Goal: Information Seeking & Learning: Learn about a topic

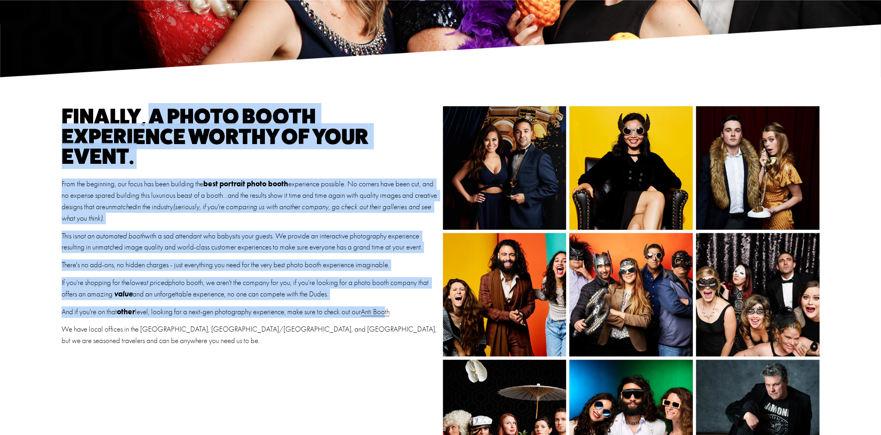
scroll to position [118, 0]
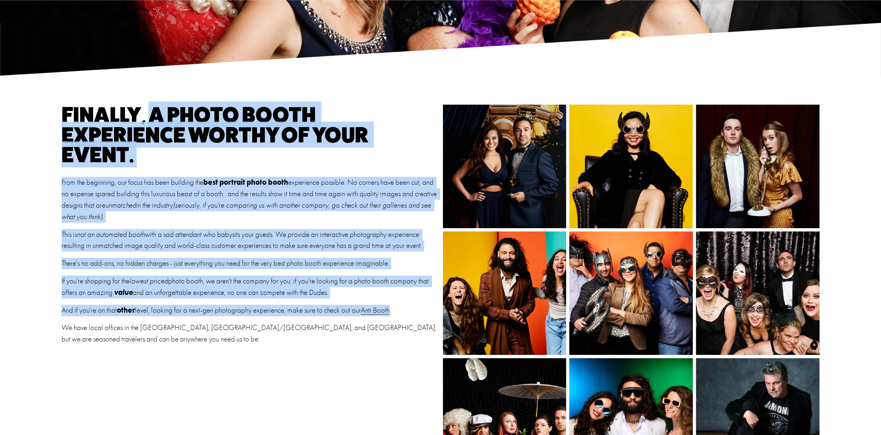
drag, startPoint x: 151, startPoint y: 232, endPoint x: 398, endPoint y: 310, distance: 259.3
click at [398, 310] on div "finally, a photo booth experience worthy of your event. From the beginning, our…" at bounding box center [250, 225] width 377 height 240
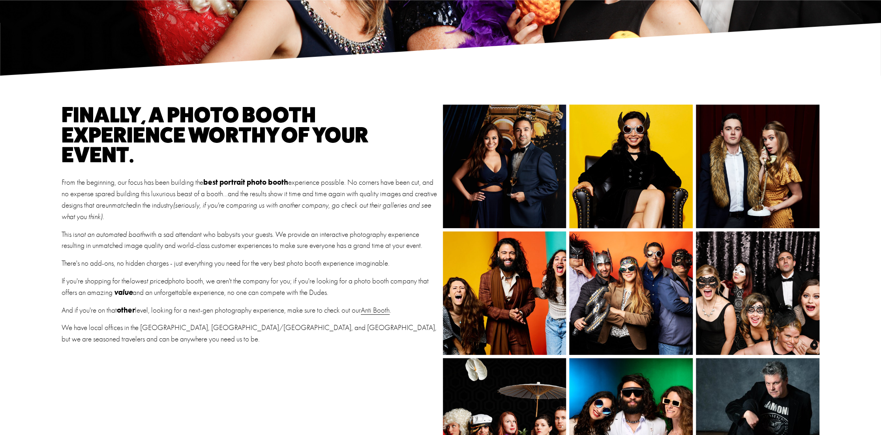
click at [411, 311] on p "And if you're on that other level, looking for a next-gen photography experienc…" at bounding box center [250, 310] width 377 height 11
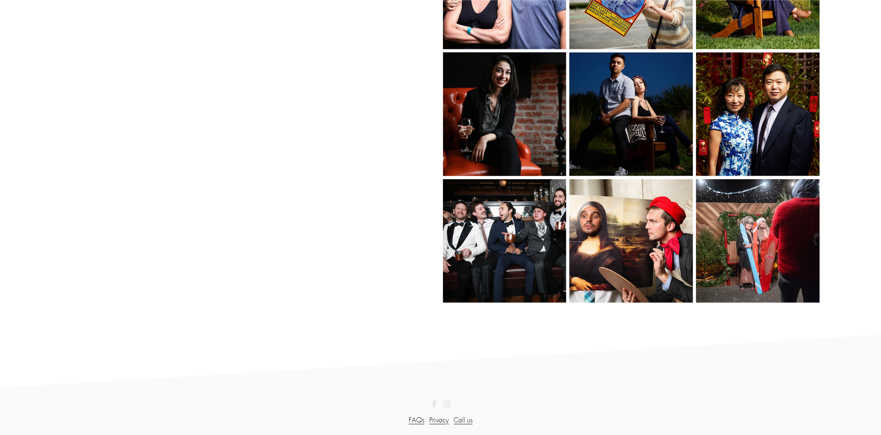
scroll to position [1256, 0]
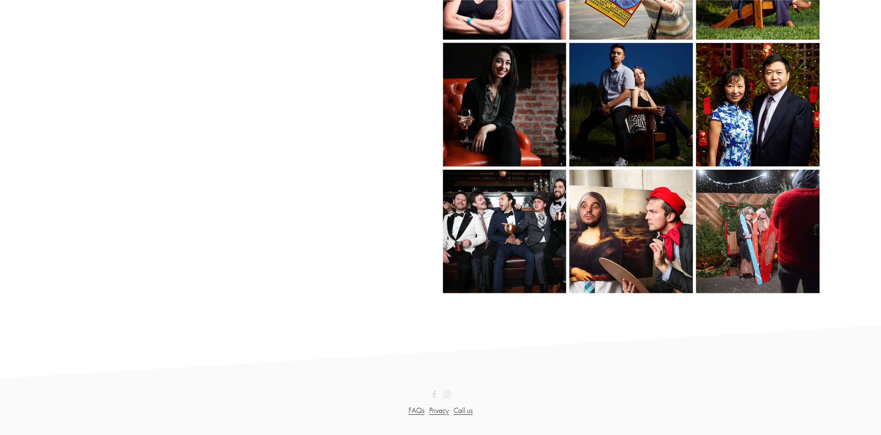
click at [734, 229] on img at bounding box center [757, 232] width 185 height 124
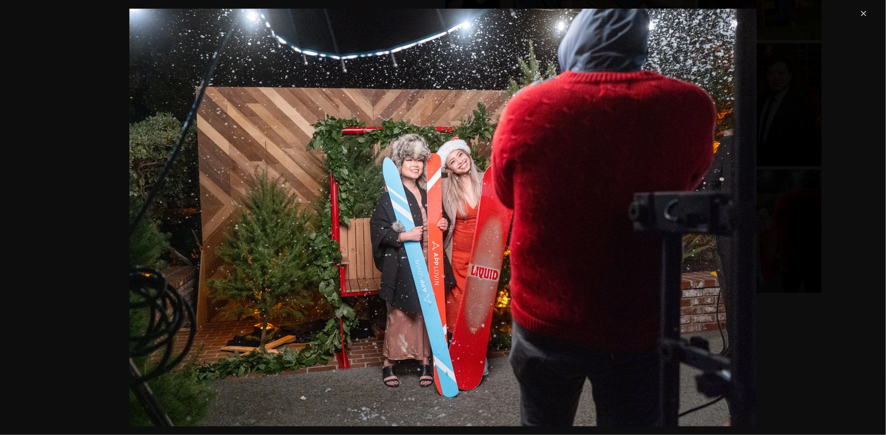
click at [860, 13] on link "Close" at bounding box center [863, 13] width 9 height 9
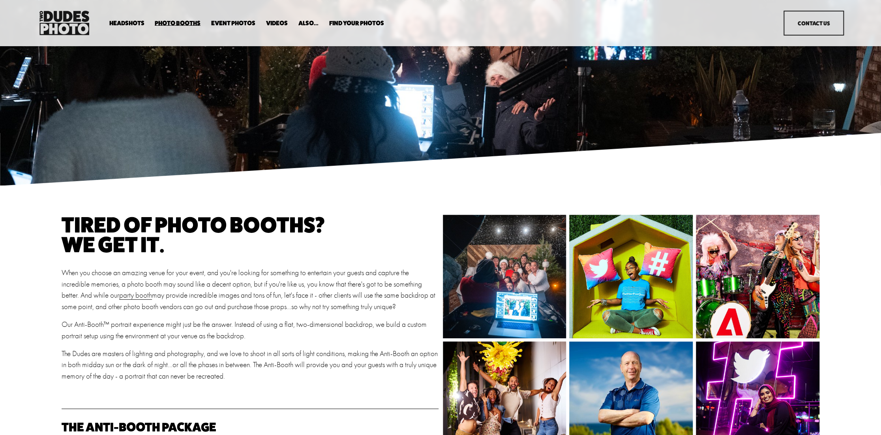
scroll to position [0, 0]
